Goal: Communication & Community: Answer question/provide support

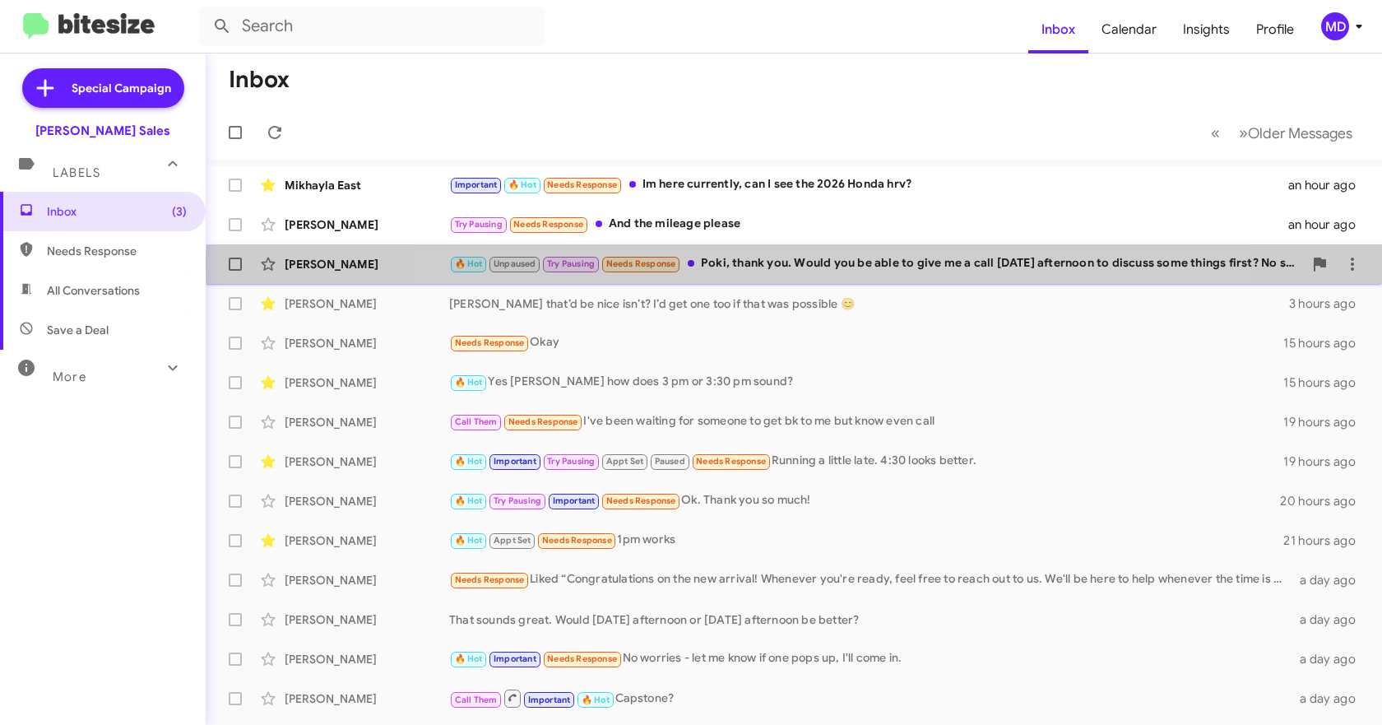
click at [843, 263] on div "🔥 Hot Unpaused Try Pausing Needs Response Poki, thank you. Would you be able to…" at bounding box center [876, 263] width 854 height 19
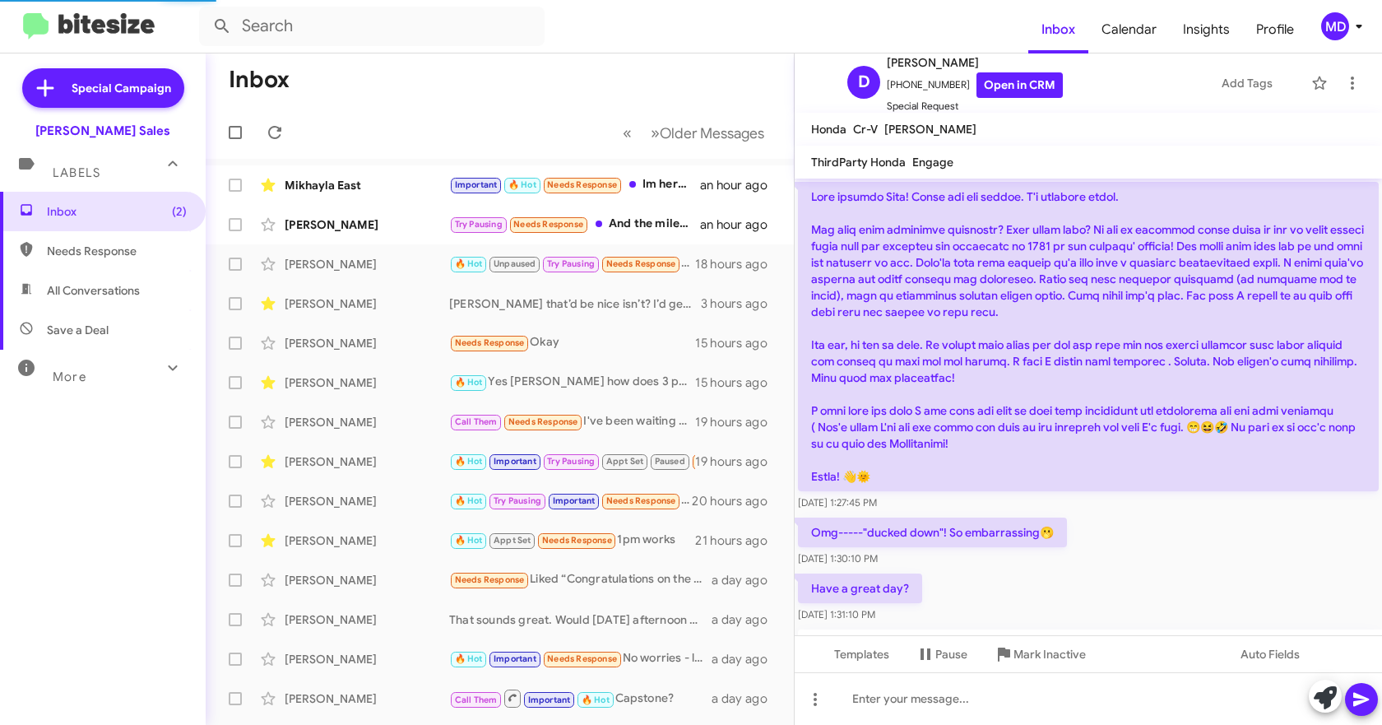
scroll to position [1299, 0]
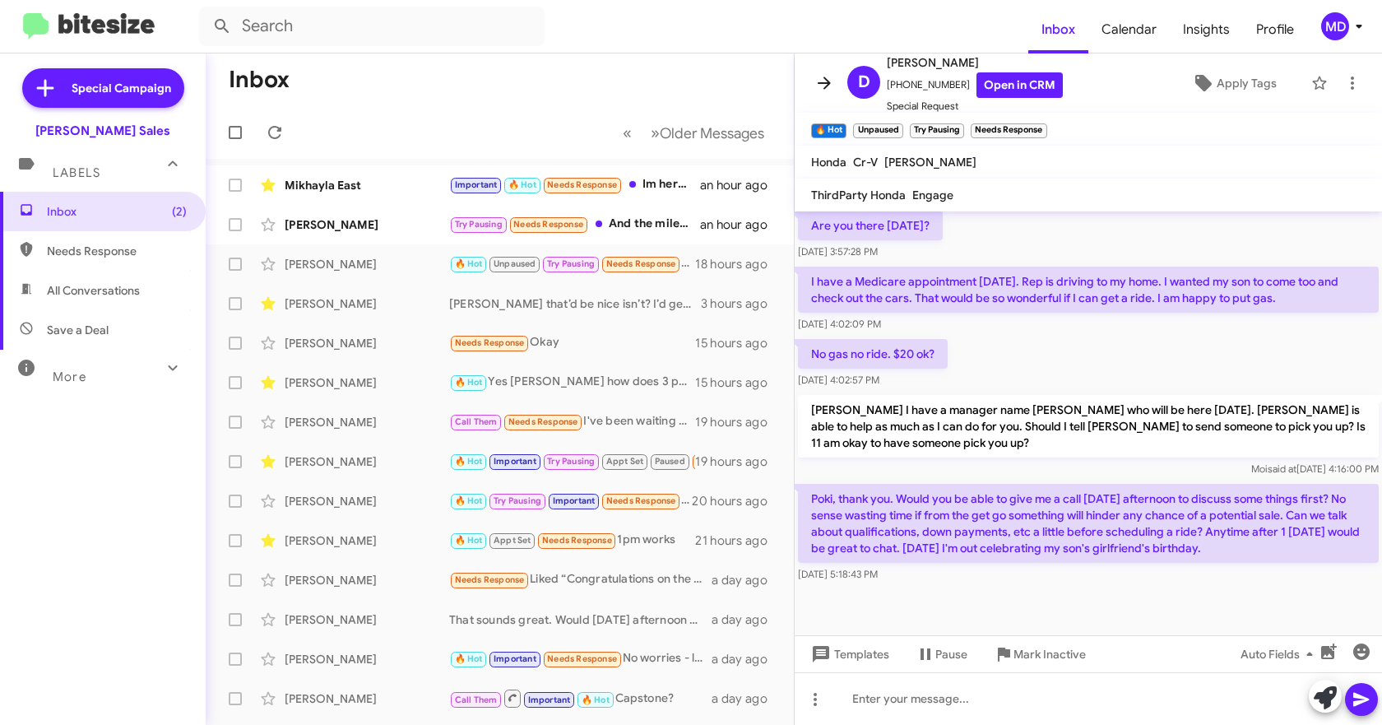
click at [819, 89] on icon at bounding box center [824, 83] width 20 height 20
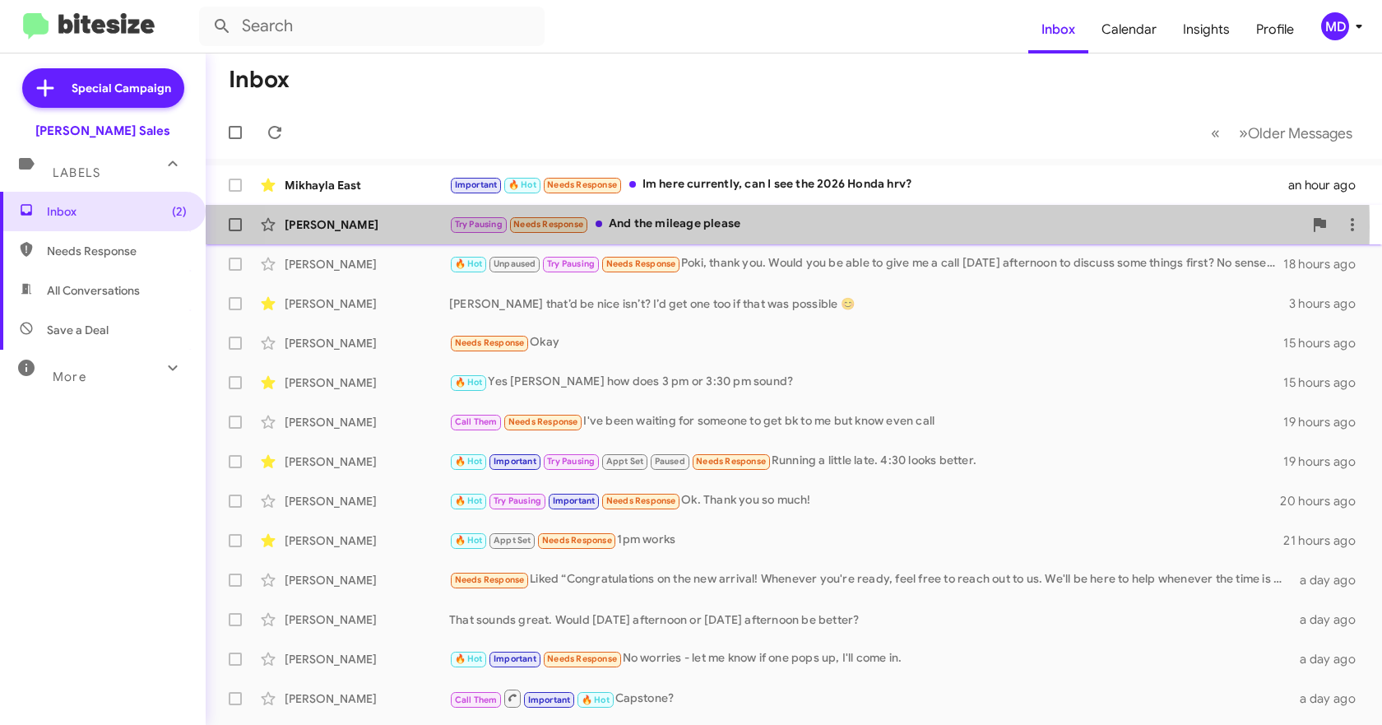
click at [712, 225] on div "Try Pausing Needs Response And the mileage please" at bounding box center [876, 224] width 854 height 19
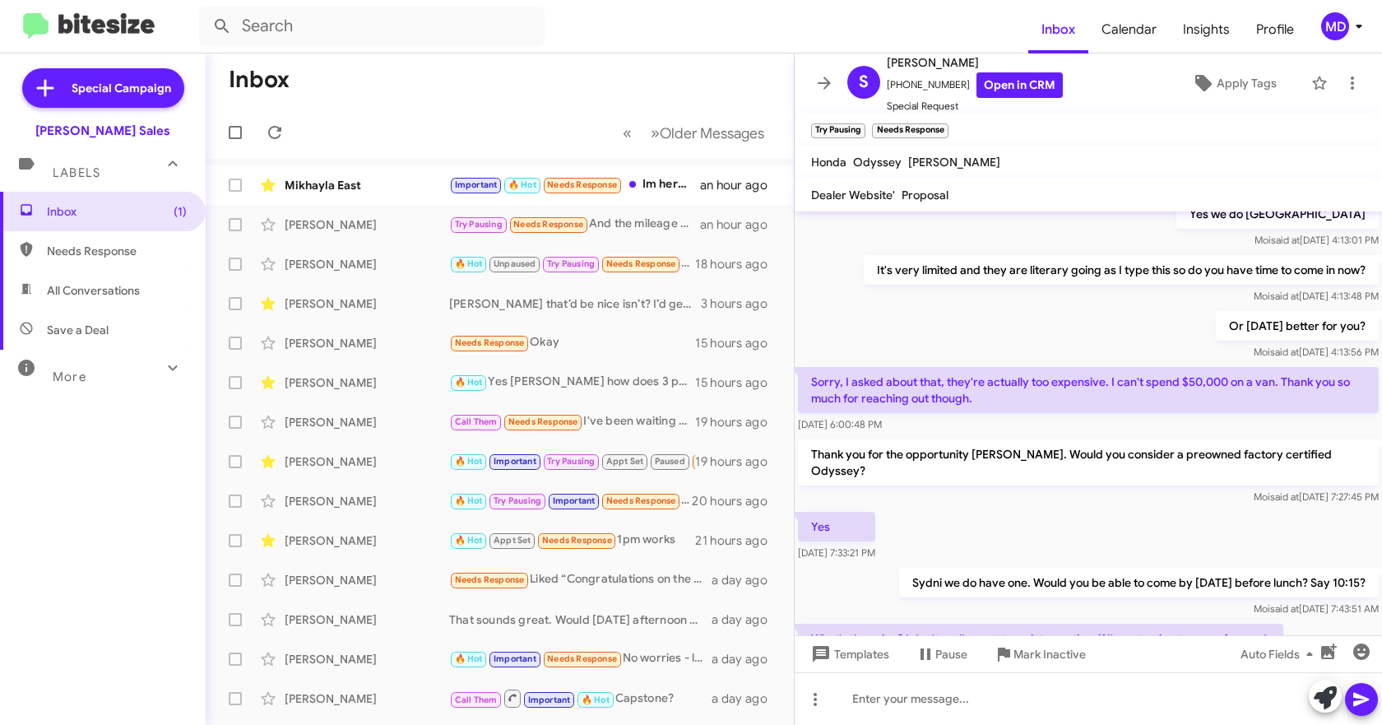
scroll to position [675, 0]
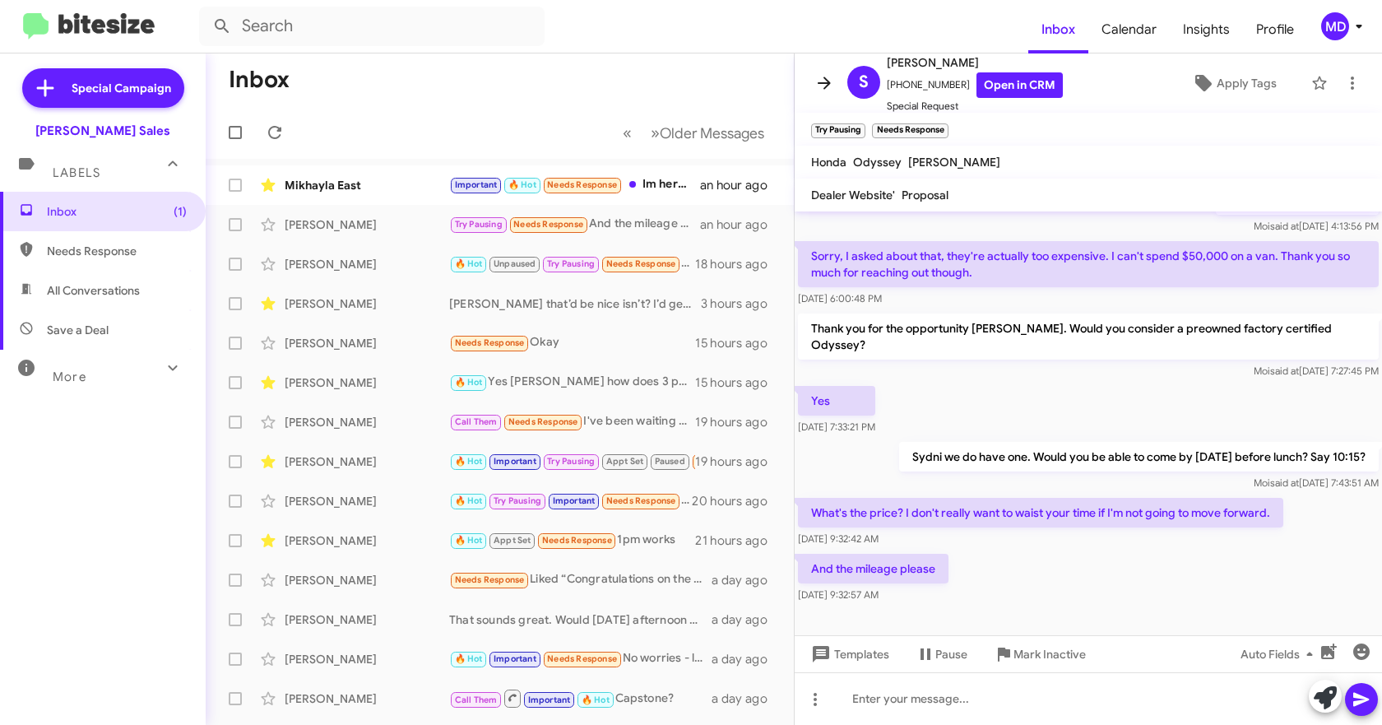
click at [822, 83] on icon at bounding box center [824, 83] width 13 height 12
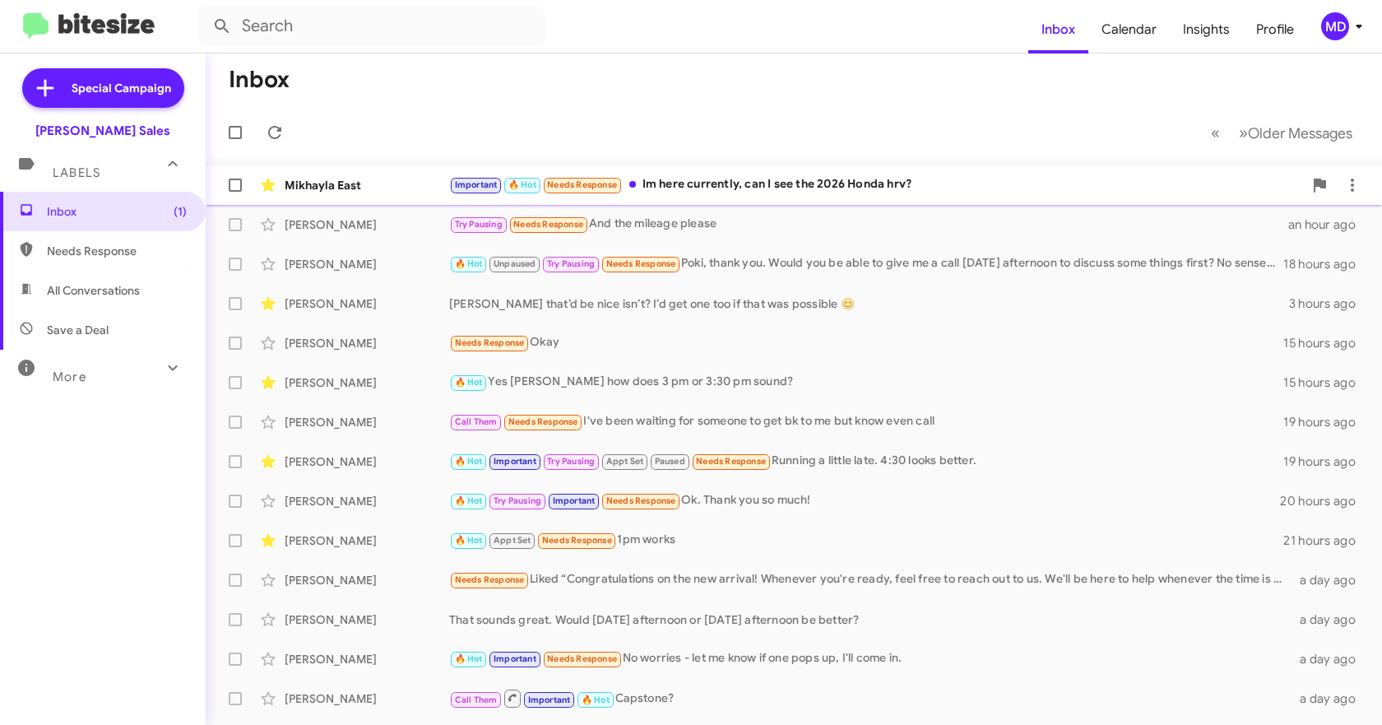
click at [711, 189] on div "Important 🔥 Hot Needs Response Im here currently, can I see the 2026 Honda hrv?" at bounding box center [876, 184] width 854 height 19
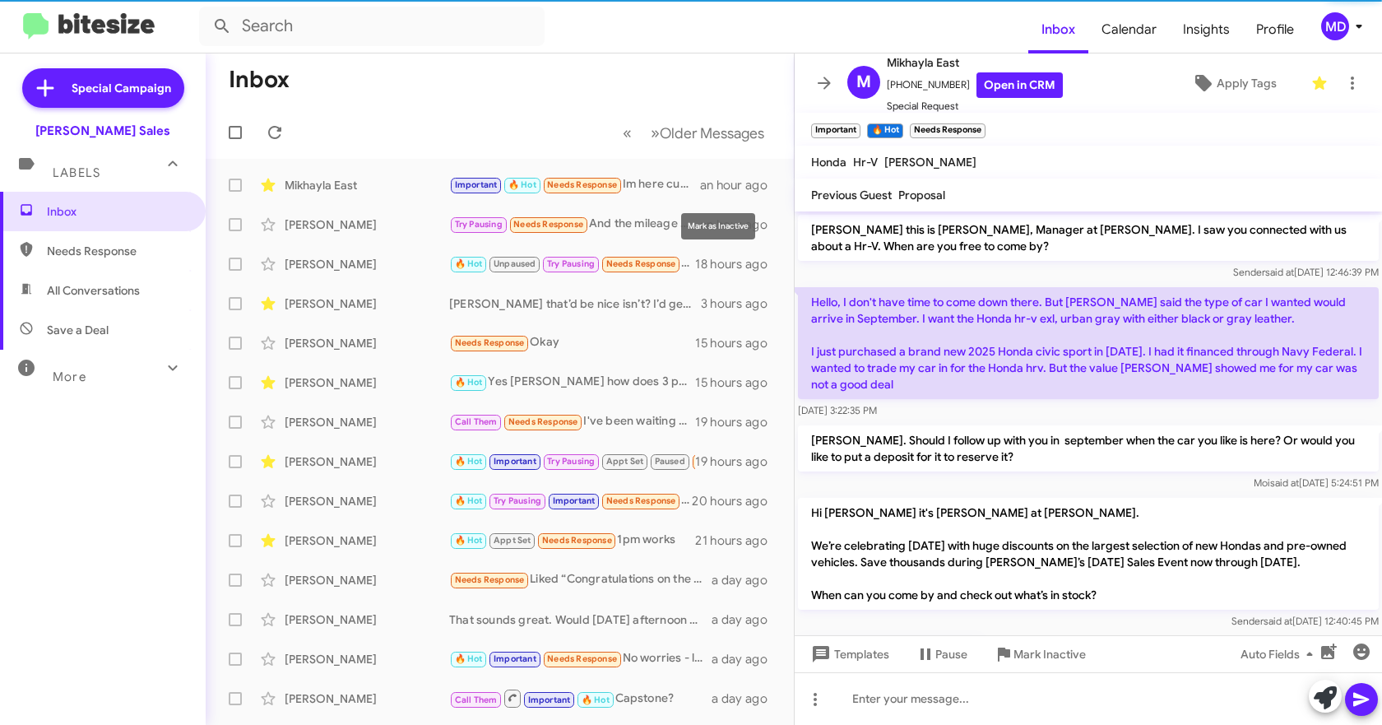
scroll to position [358, 0]
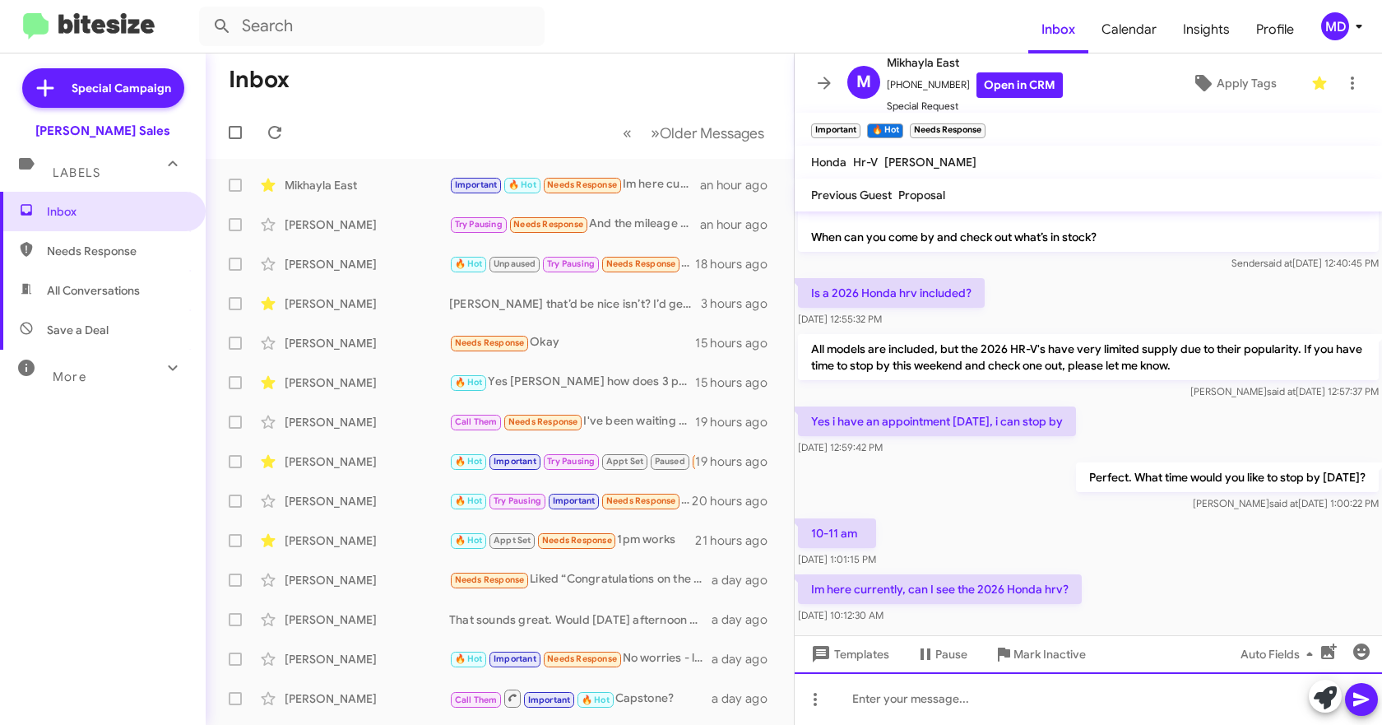
click at [1115, 676] on div at bounding box center [1088, 698] width 587 height 53
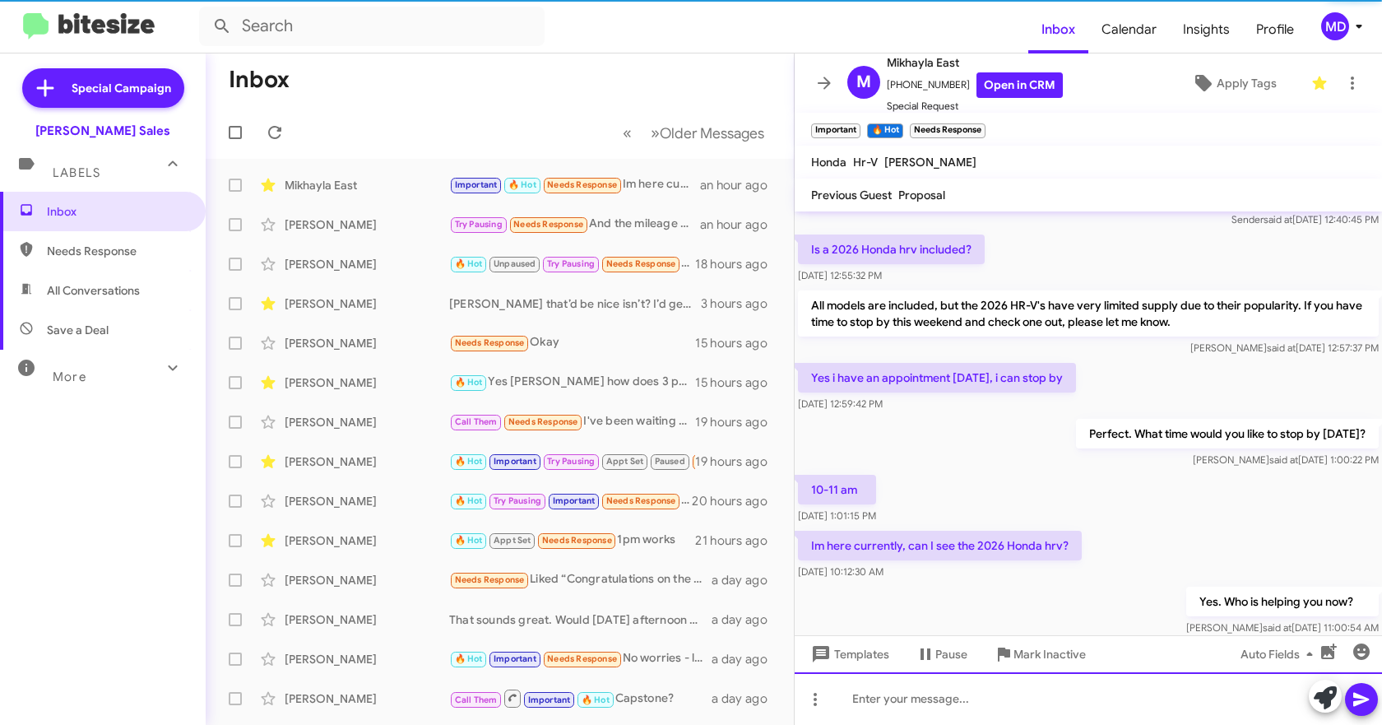
scroll to position [451, 0]
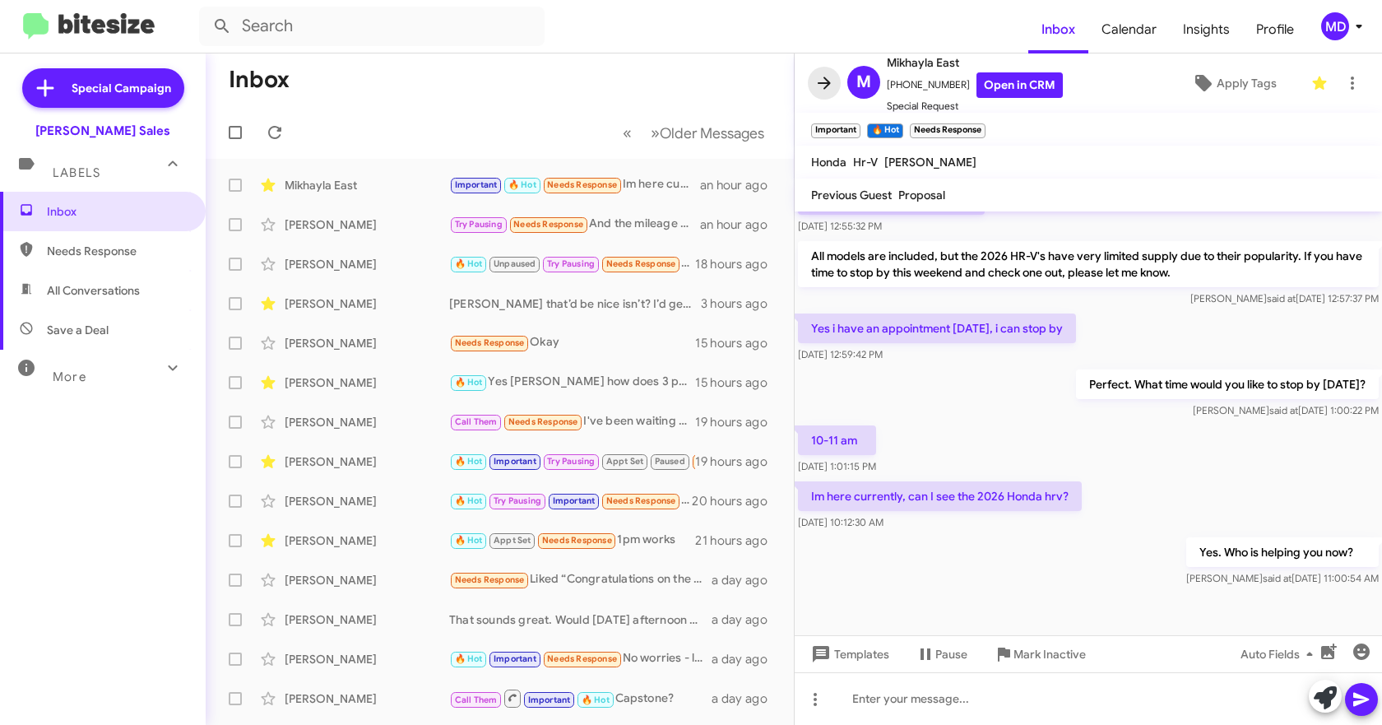
click at [817, 78] on span at bounding box center [824, 83] width 33 height 20
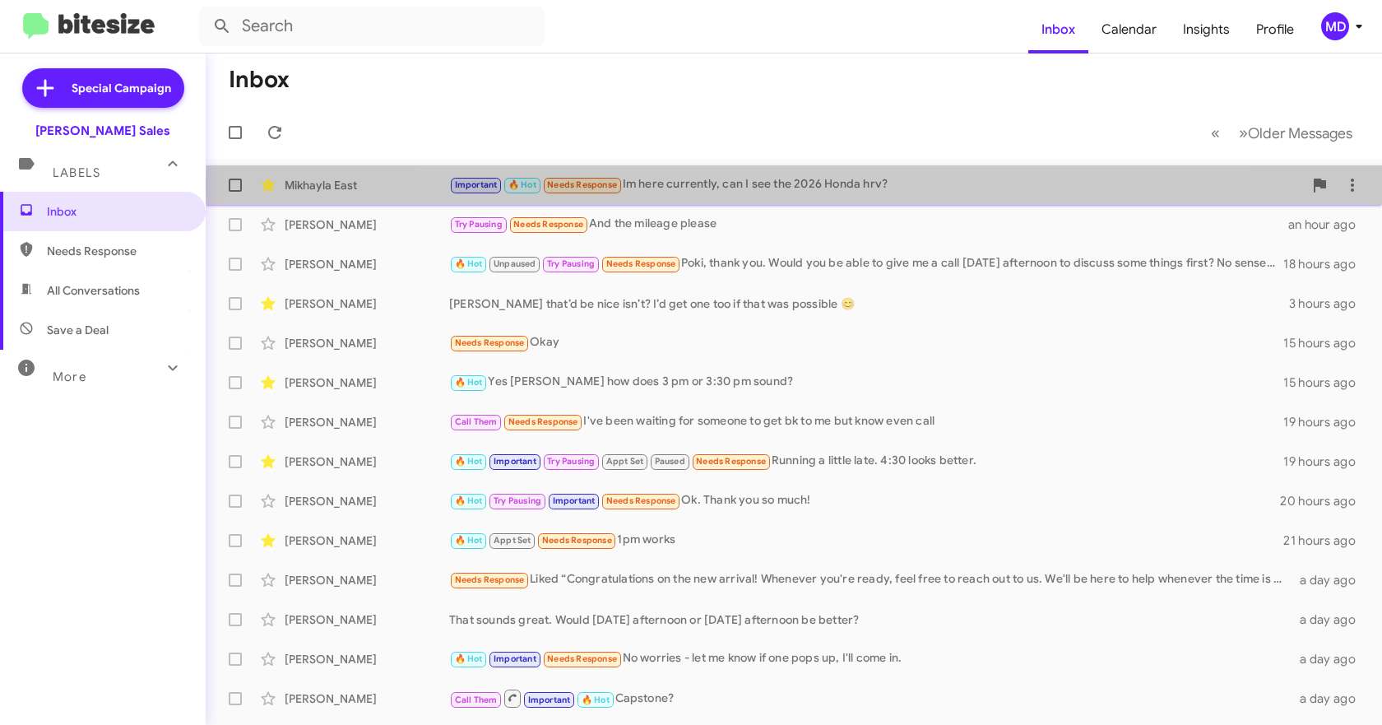
click at [842, 187] on div "Important 🔥 Hot Needs Response Im here currently, can I see the 2026 Honda hrv?" at bounding box center [876, 184] width 854 height 19
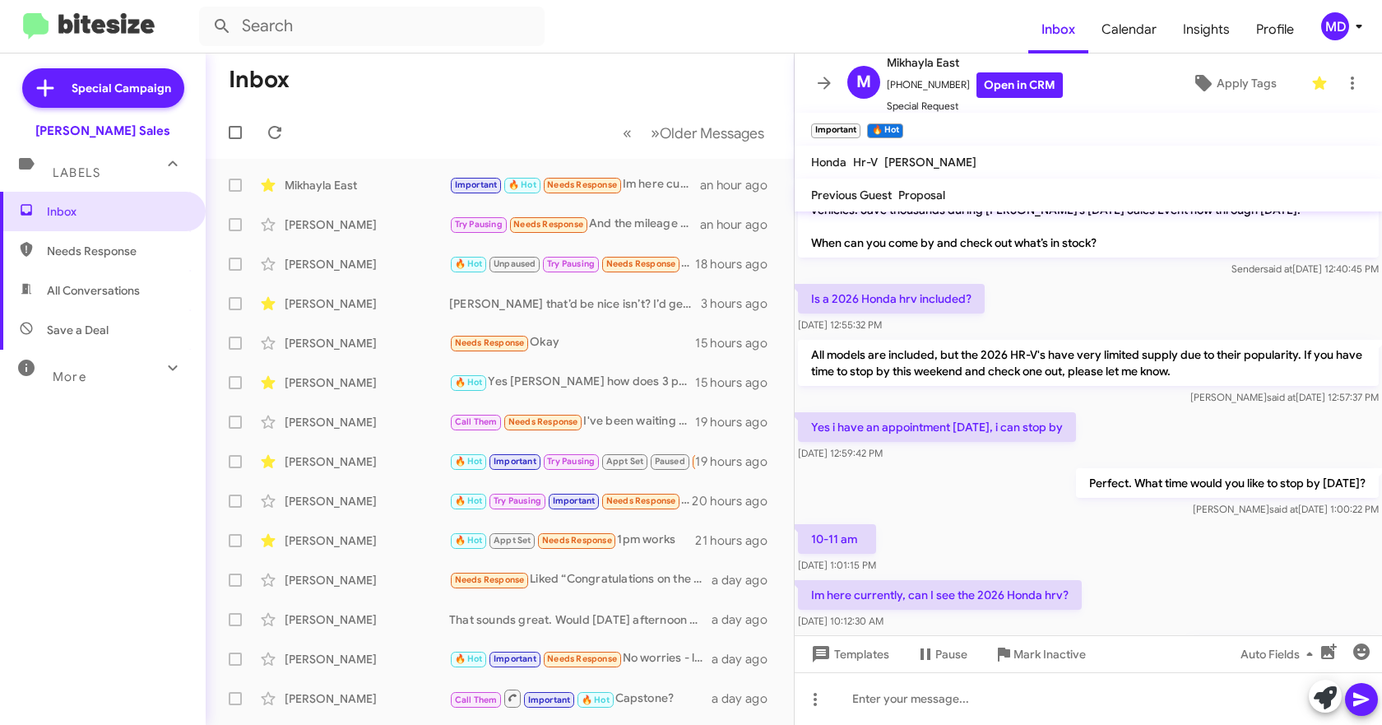
scroll to position [451, 0]
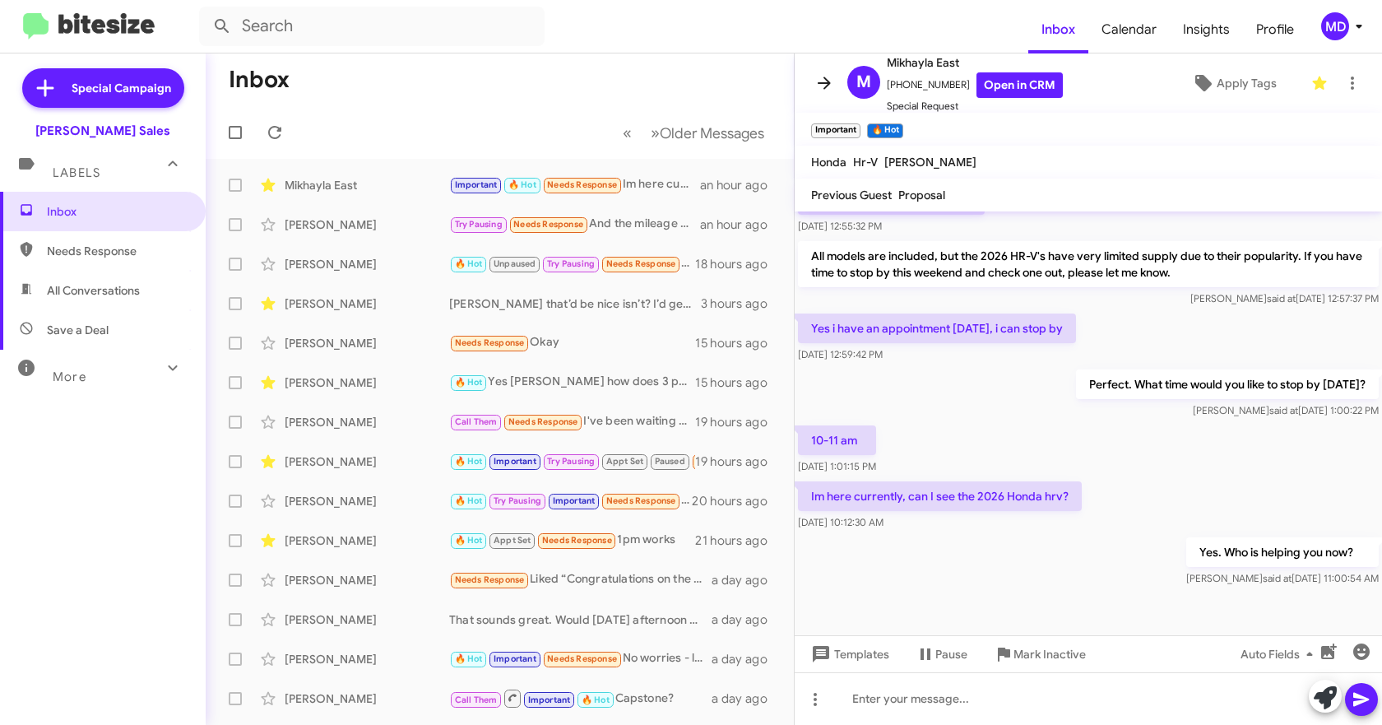
click at [823, 81] on icon at bounding box center [824, 83] width 20 height 20
